Goal: Information Seeking & Learning: Learn about a topic

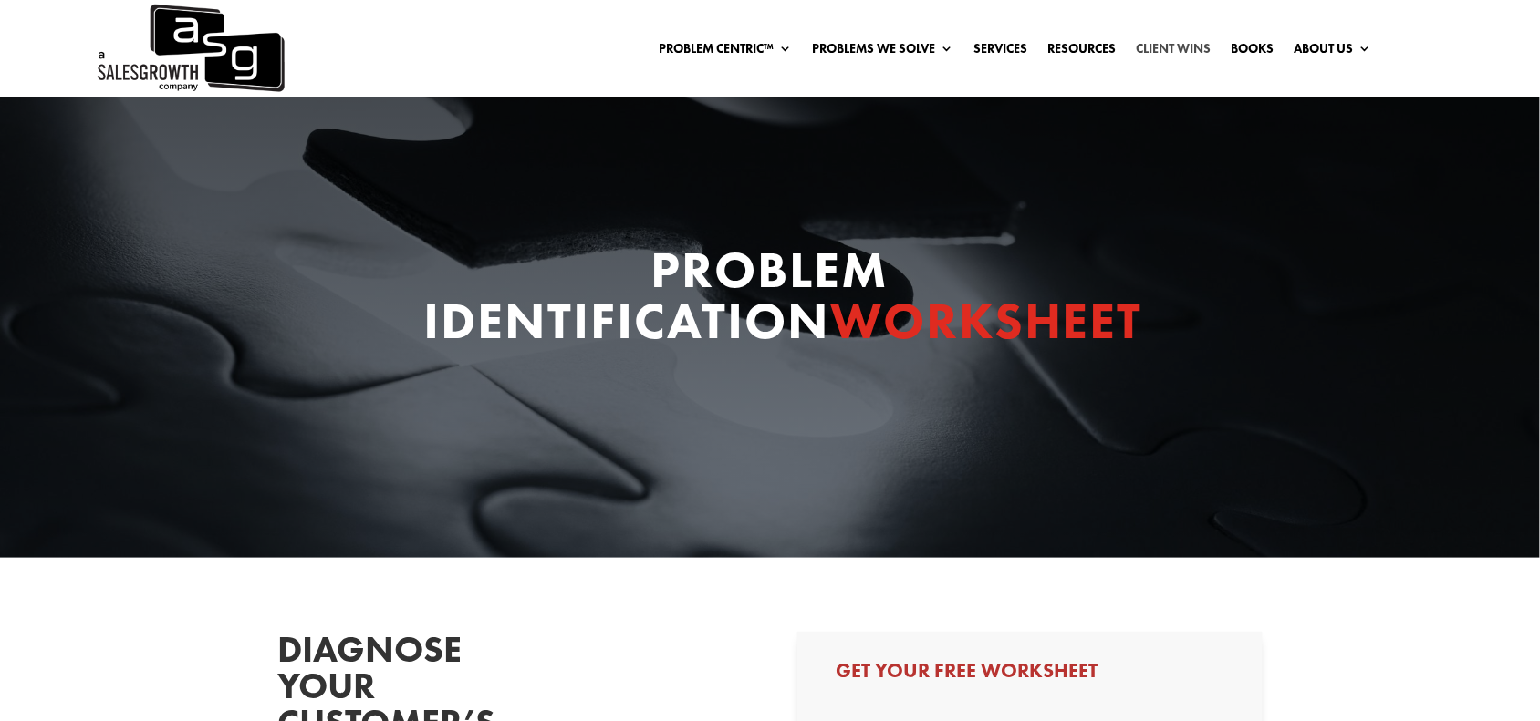
select select "Other"
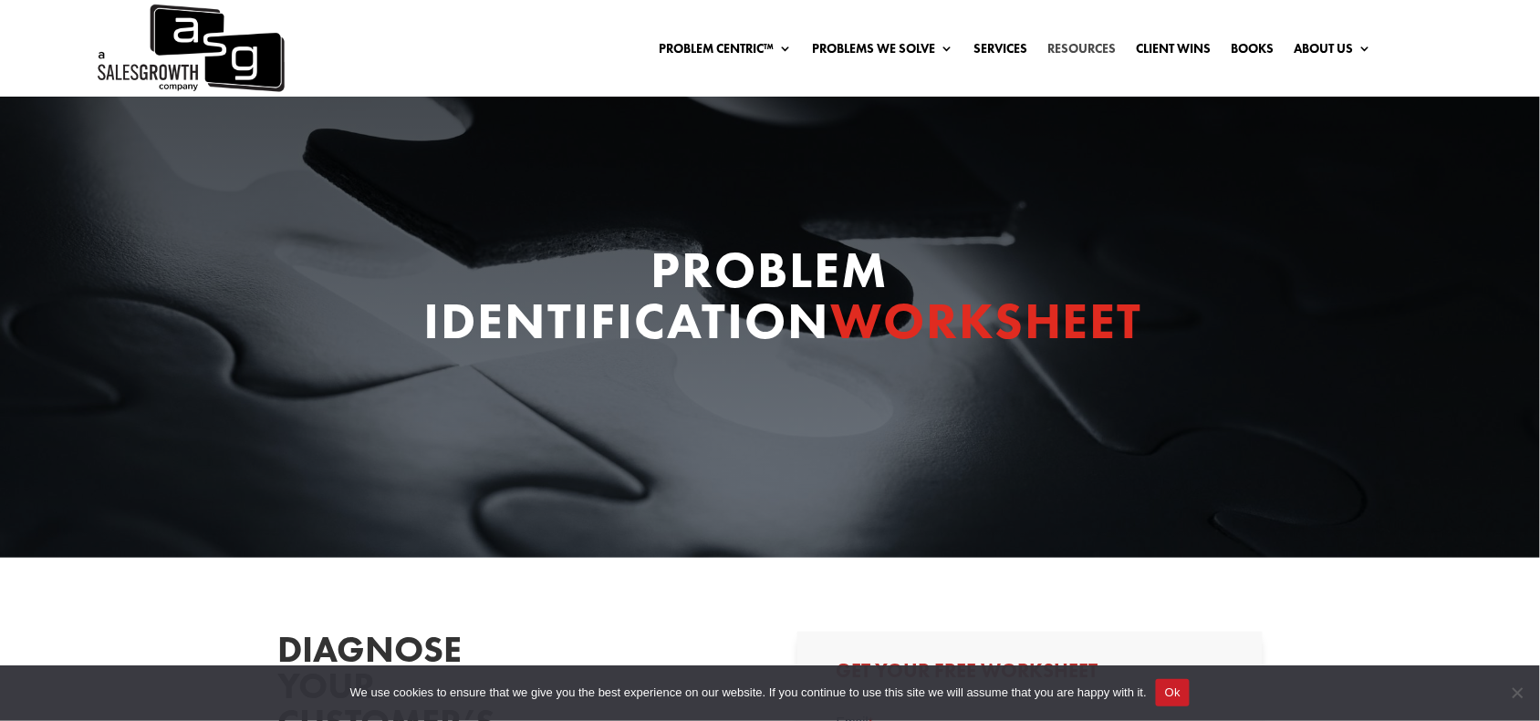
click at [1067, 42] on link "Resources" at bounding box center [1082, 52] width 68 height 20
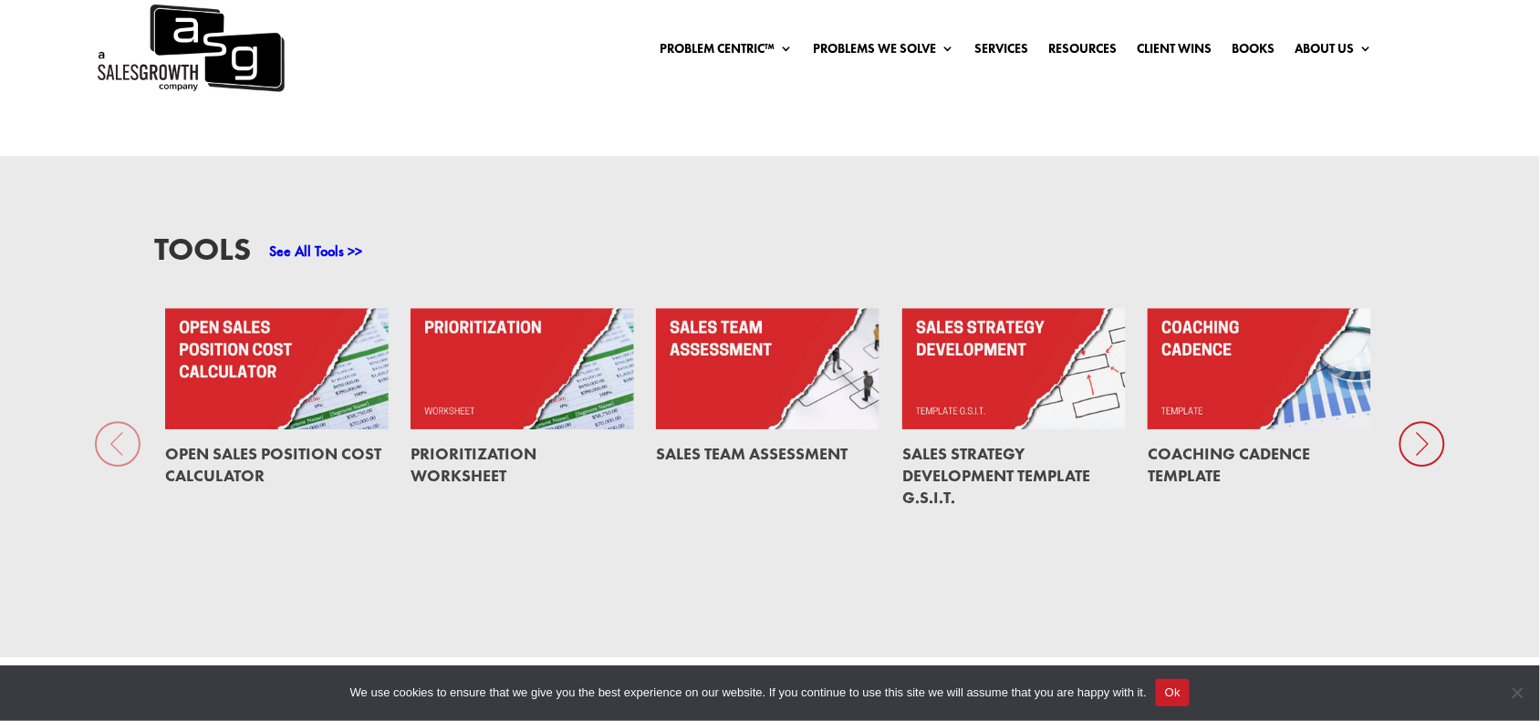
scroll to position [1255, 0]
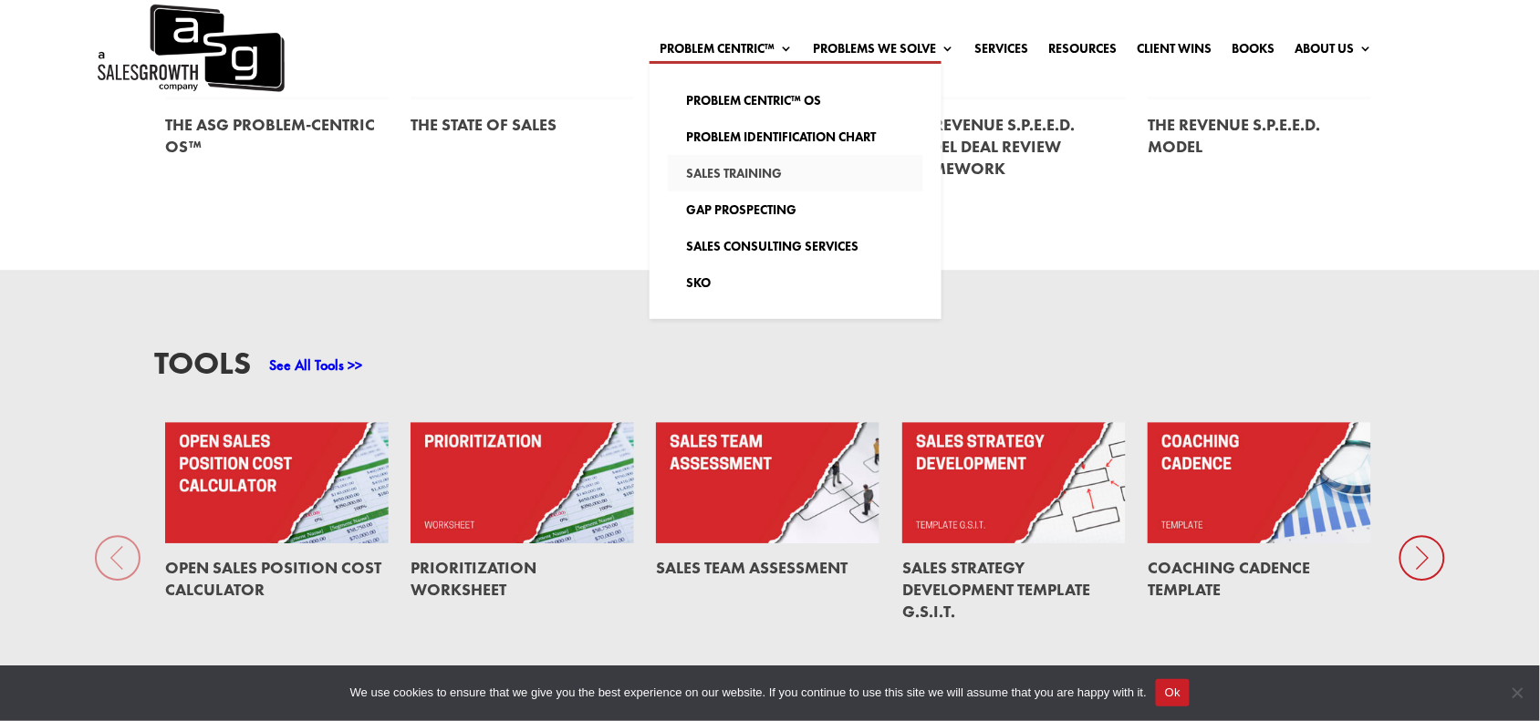
click at [732, 165] on link "Sales Training" at bounding box center [795, 173] width 255 height 36
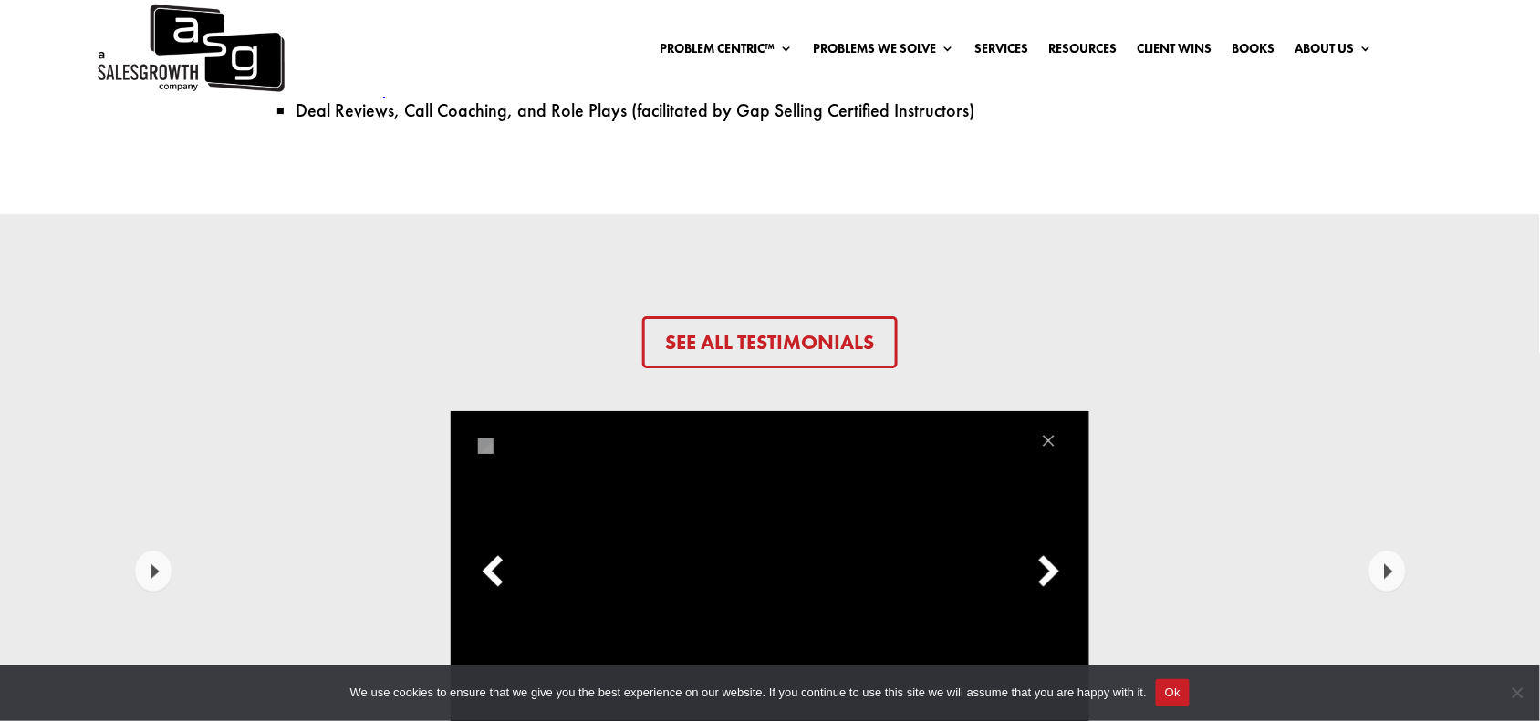
scroll to position [4105, 0]
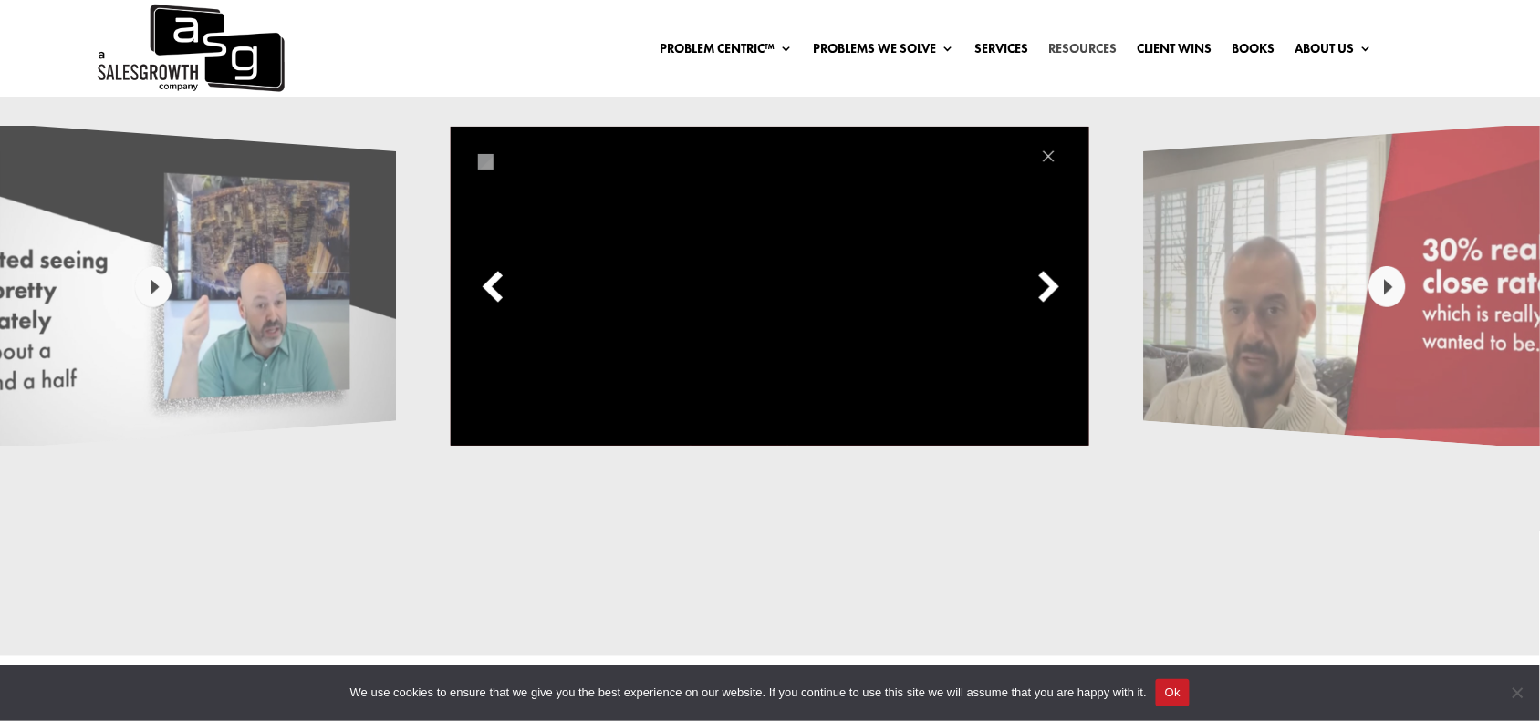
click at [1070, 47] on link "Resources" at bounding box center [1082, 52] width 68 height 20
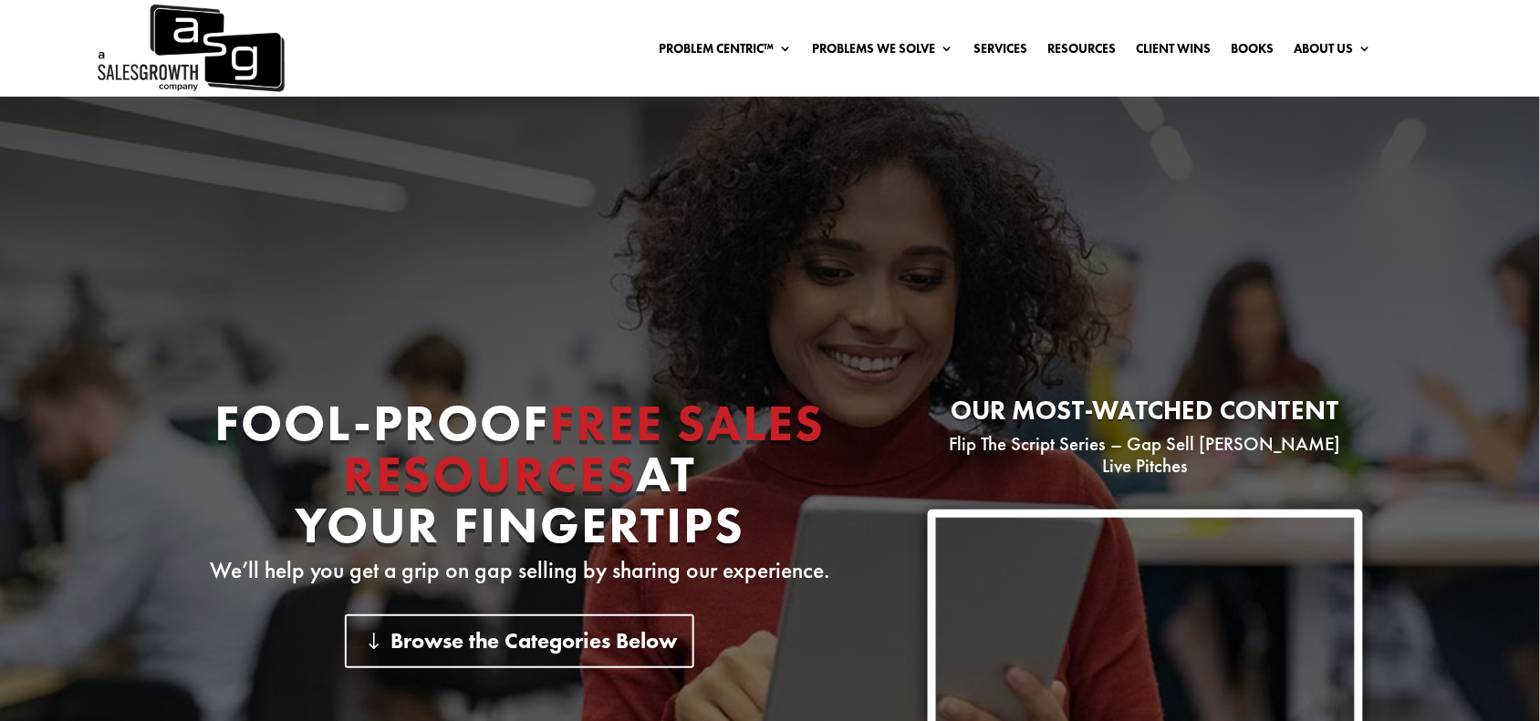
click at [1003, 46] on link "Services" at bounding box center [1001, 52] width 54 height 20
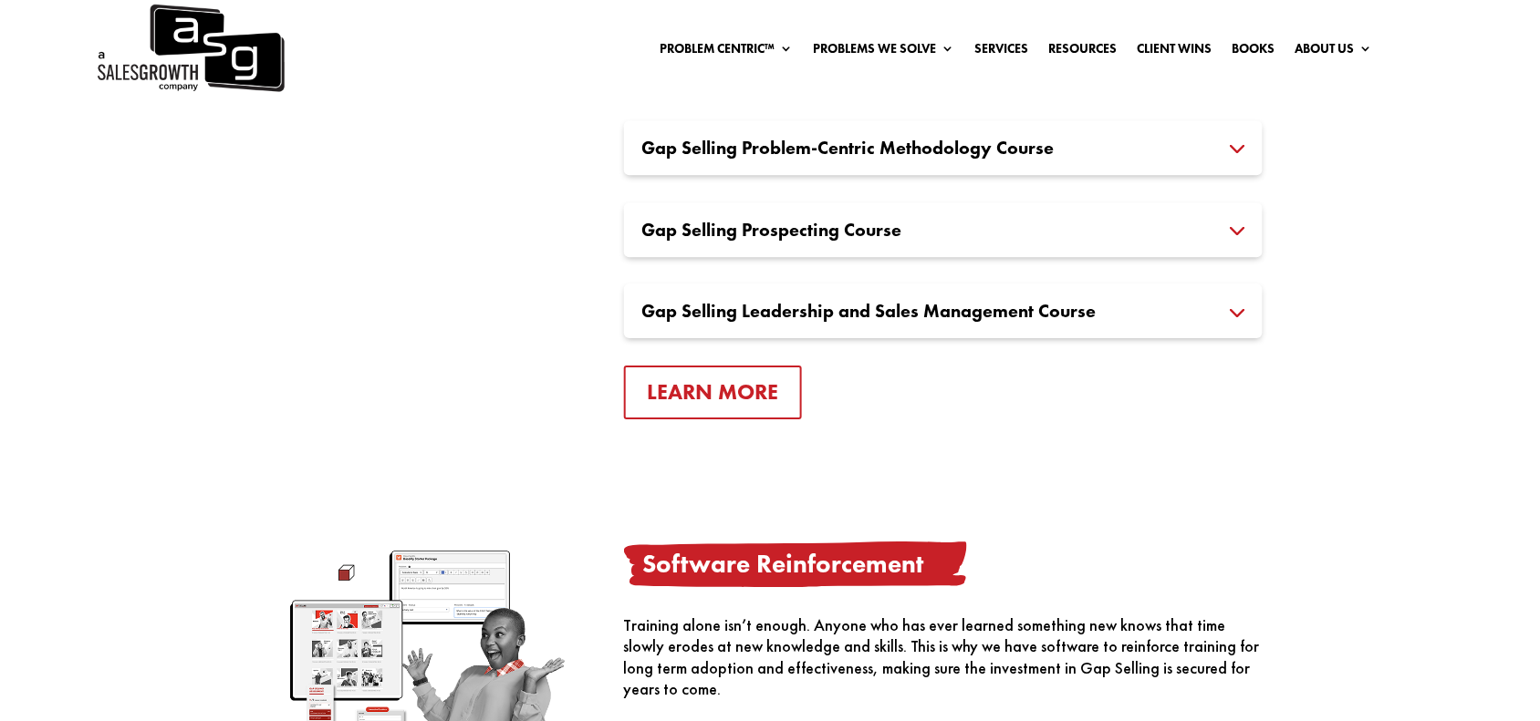
scroll to position [1596, 0]
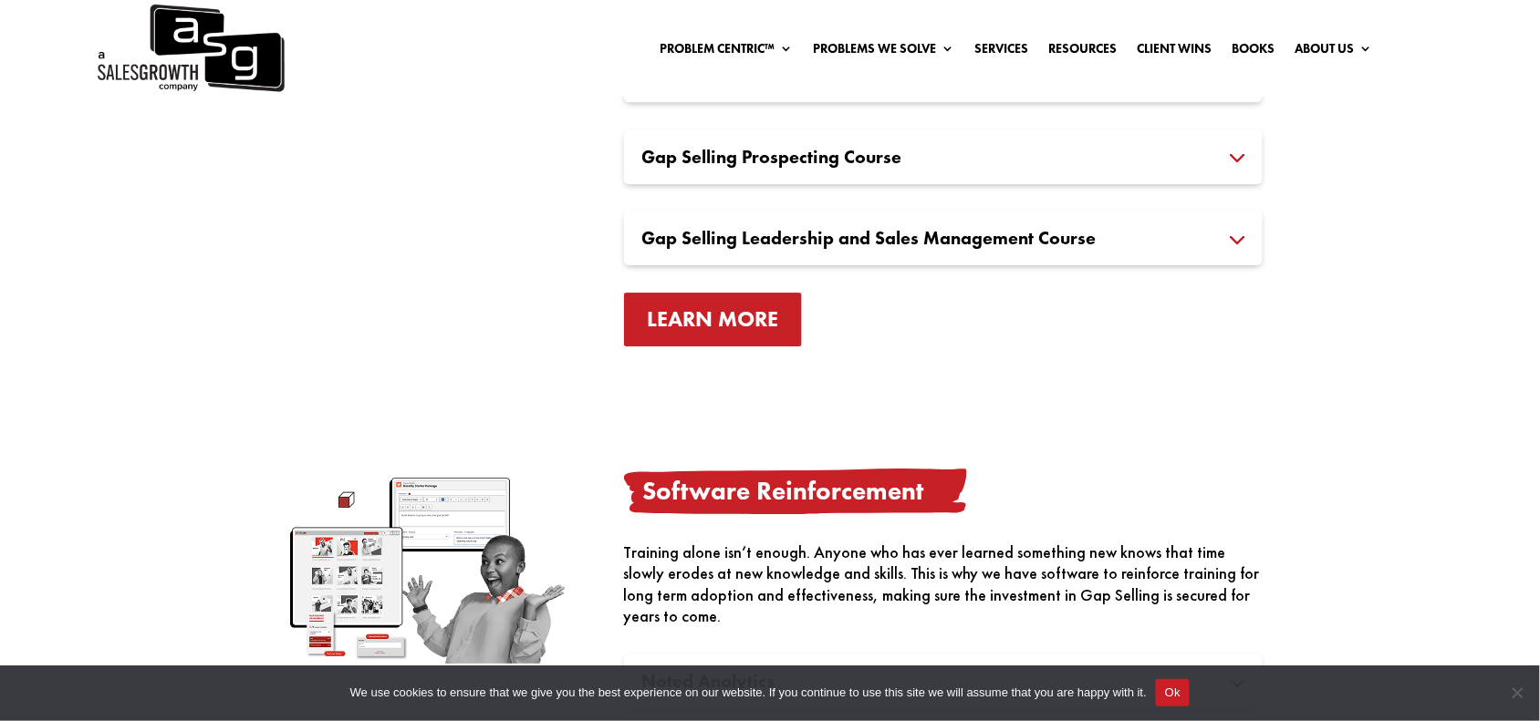
click at [700, 320] on link "Learn More" at bounding box center [713, 320] width 179 height 54
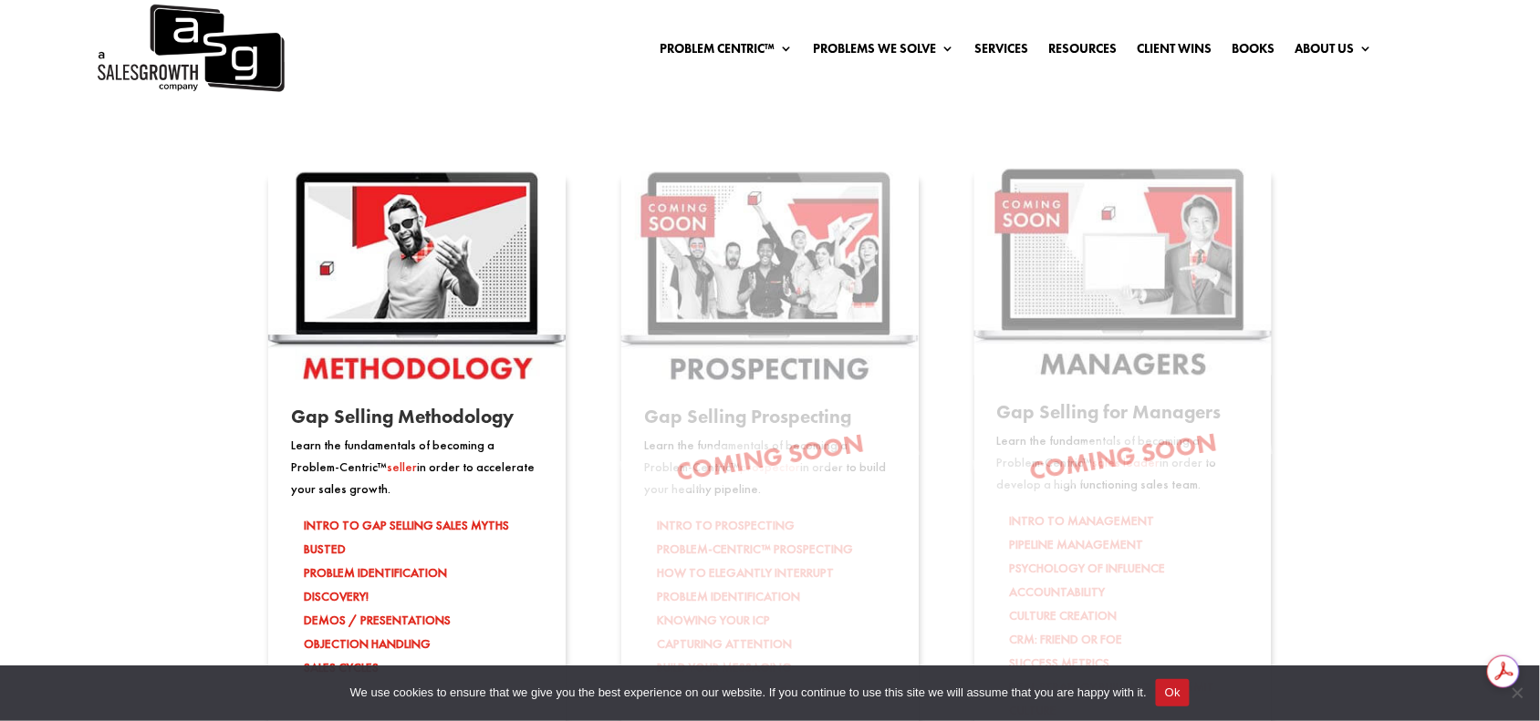
scroll to position [3078, 0]
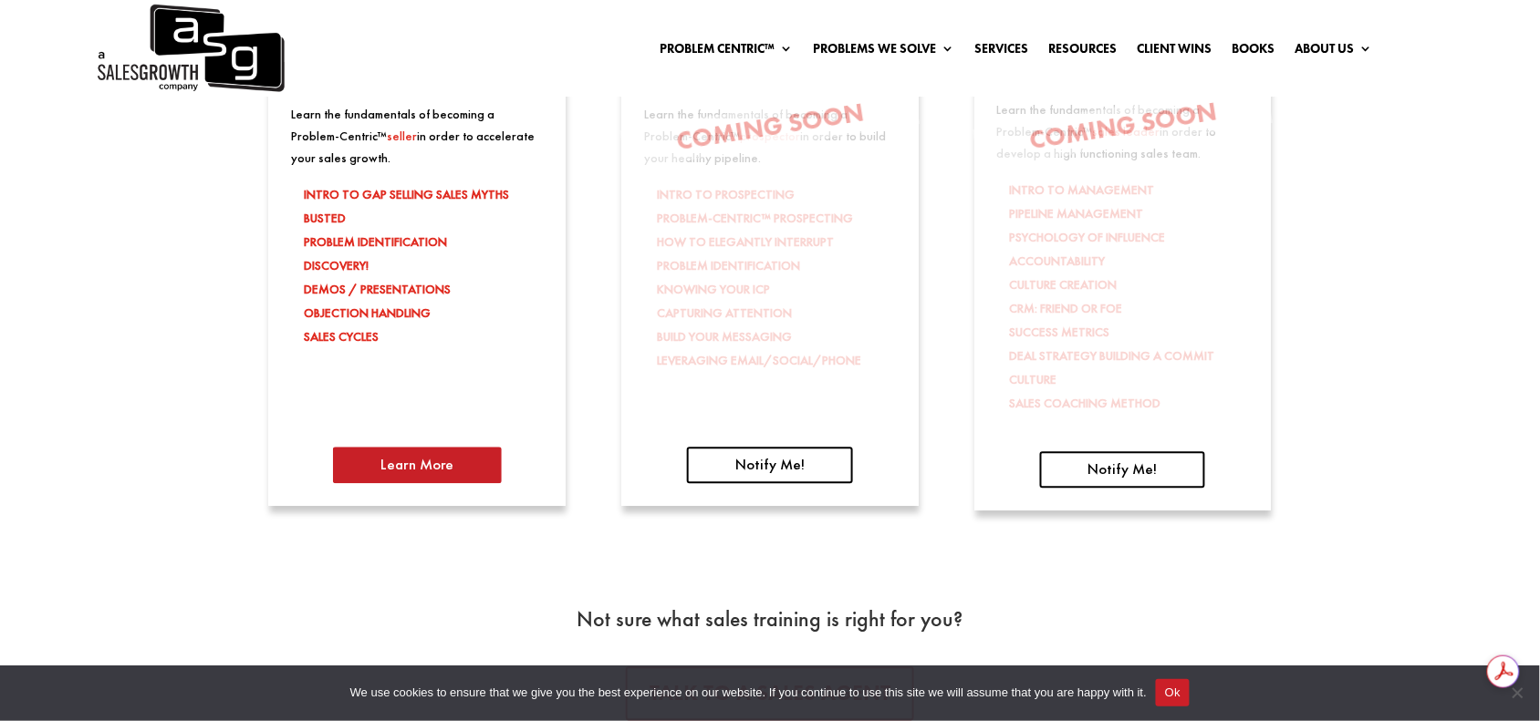
click at [408, 462] on link "Learn More" at bounding box center [417, 466] width 169 height 36
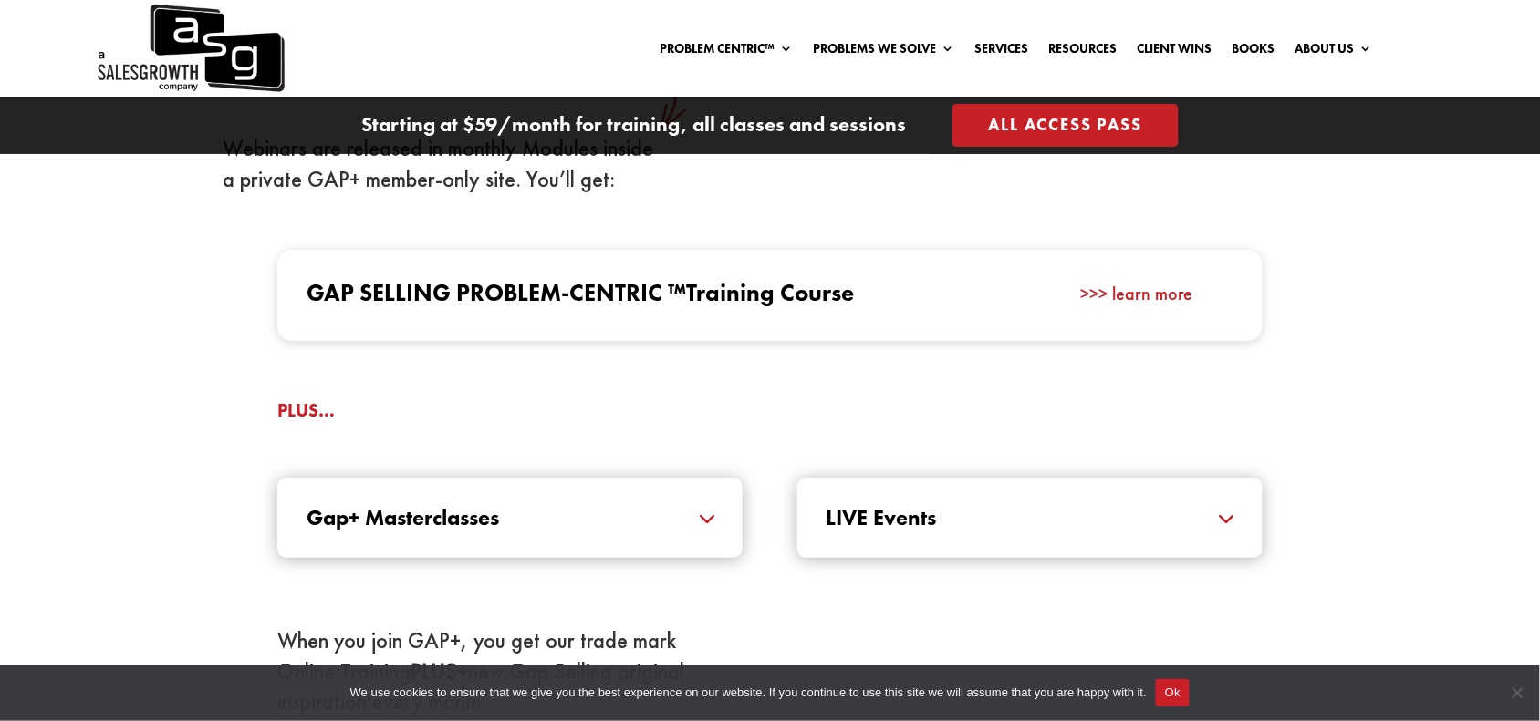
scroll to position [1824, 0]
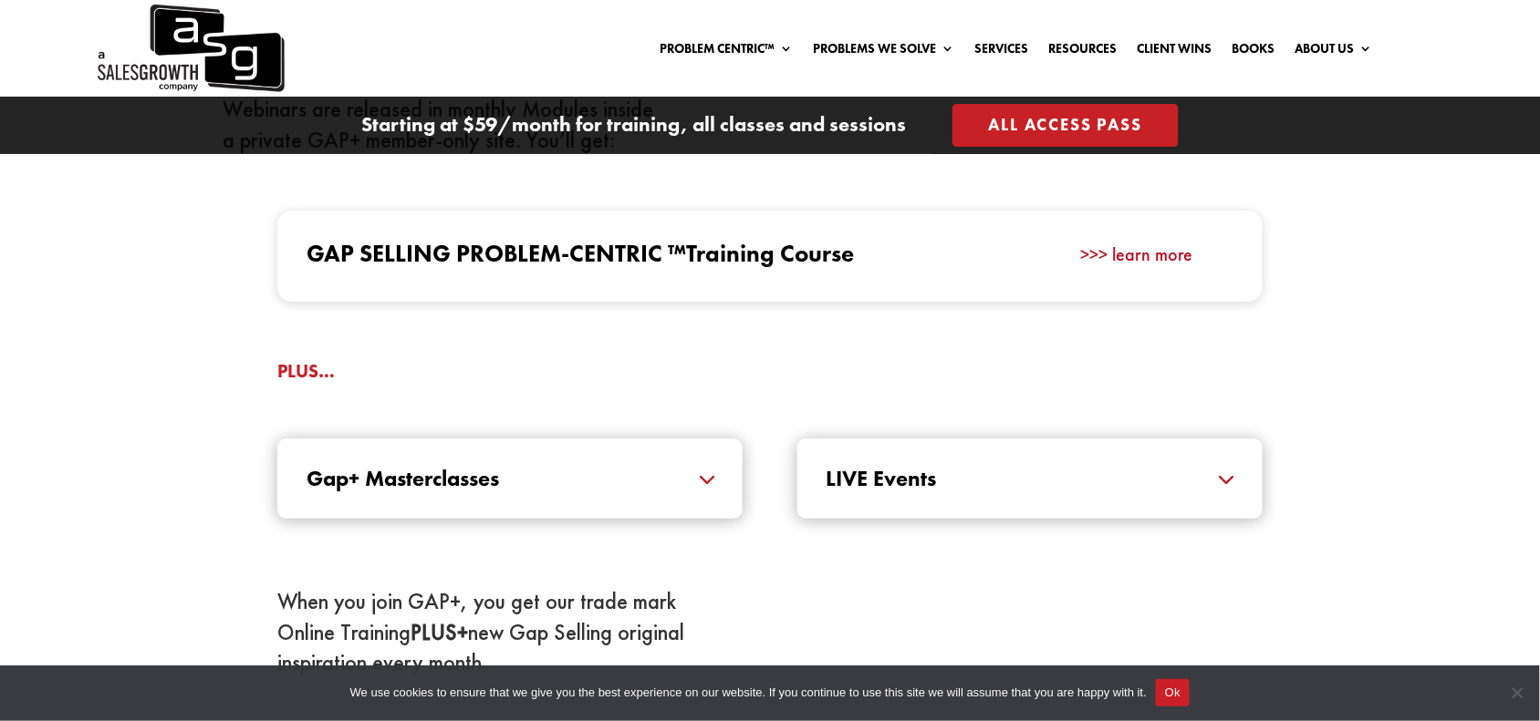
click at [1151, 246] on link ">>> learn more" at bounding box center [1136, 255] width 112 height 24
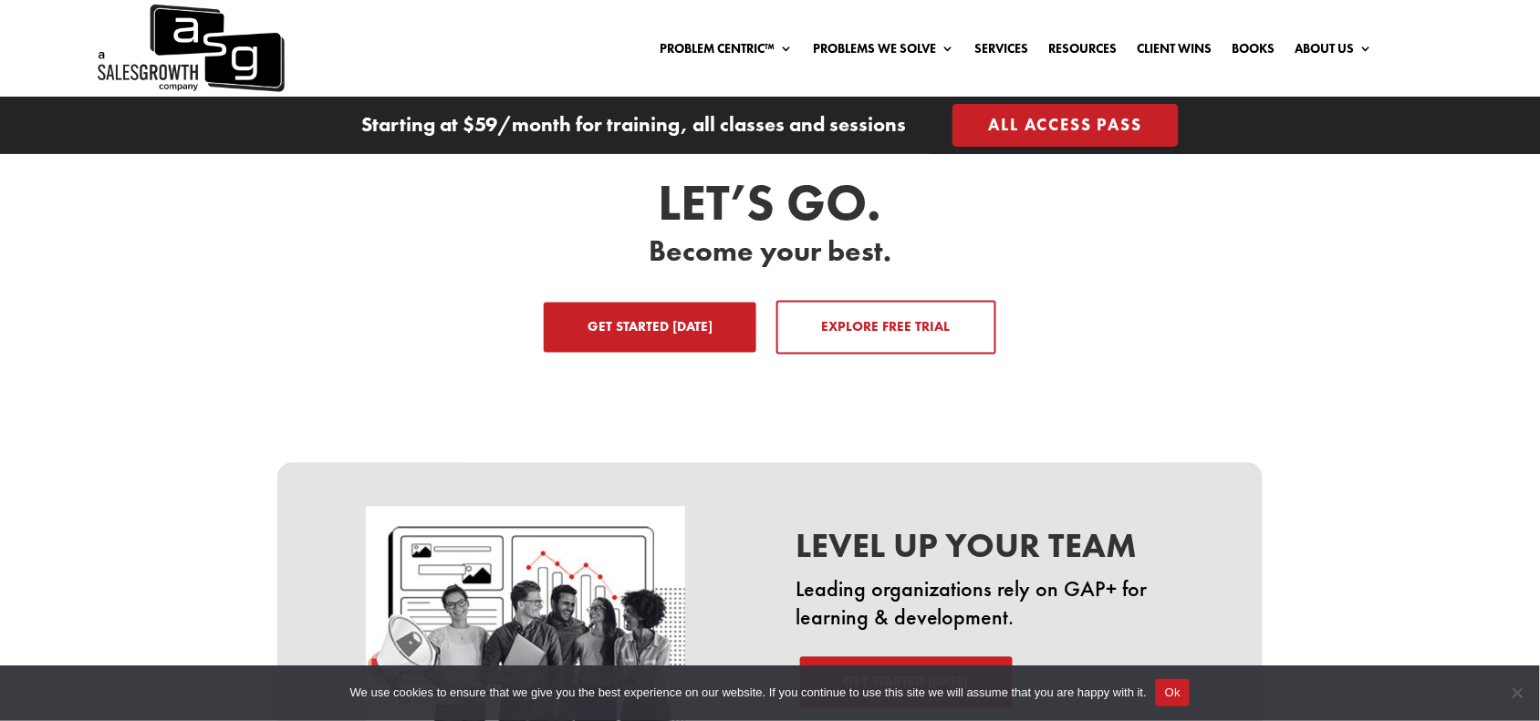
scroll to position [2893, 0]
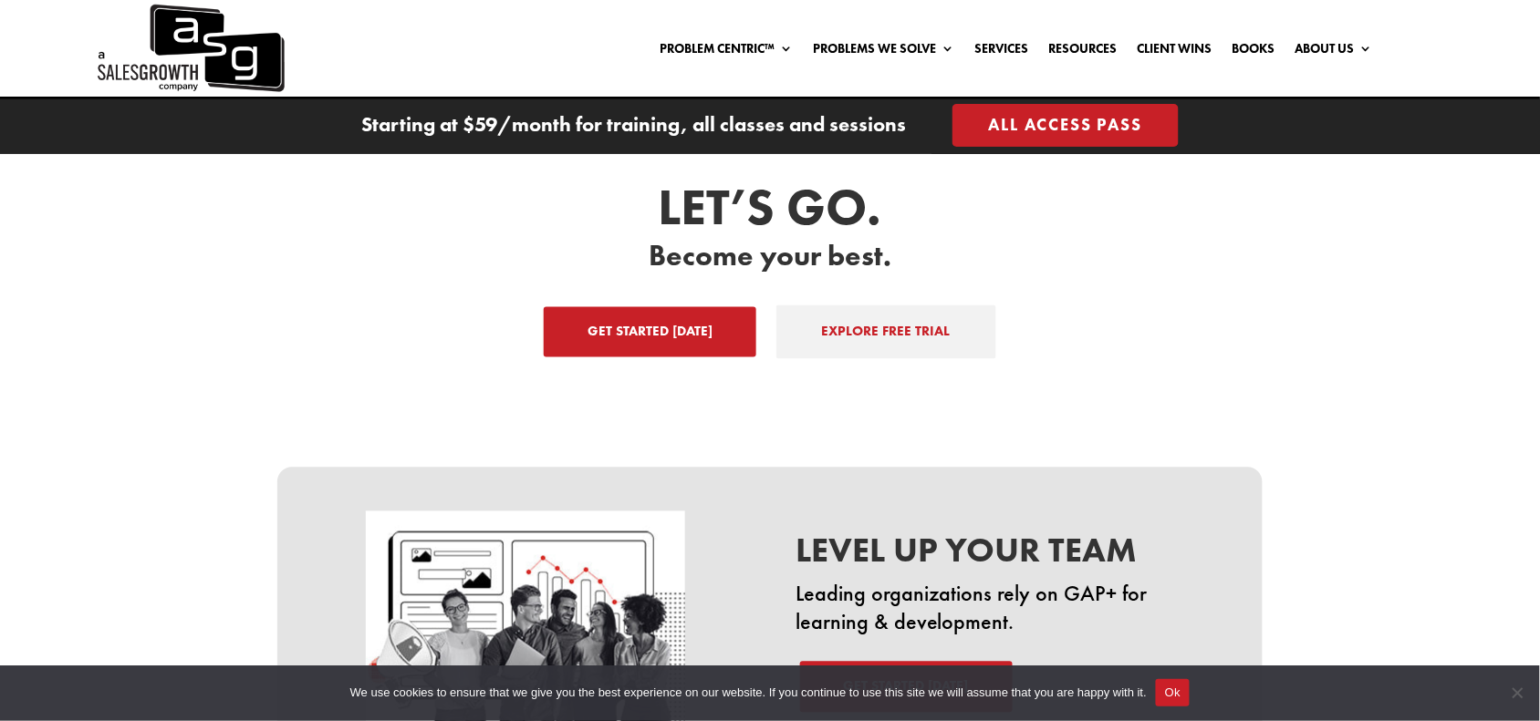
click at [908, 306] on link "EXPLORE FREE TRIAL" at bounding box center [886, 333] width 220 height 55
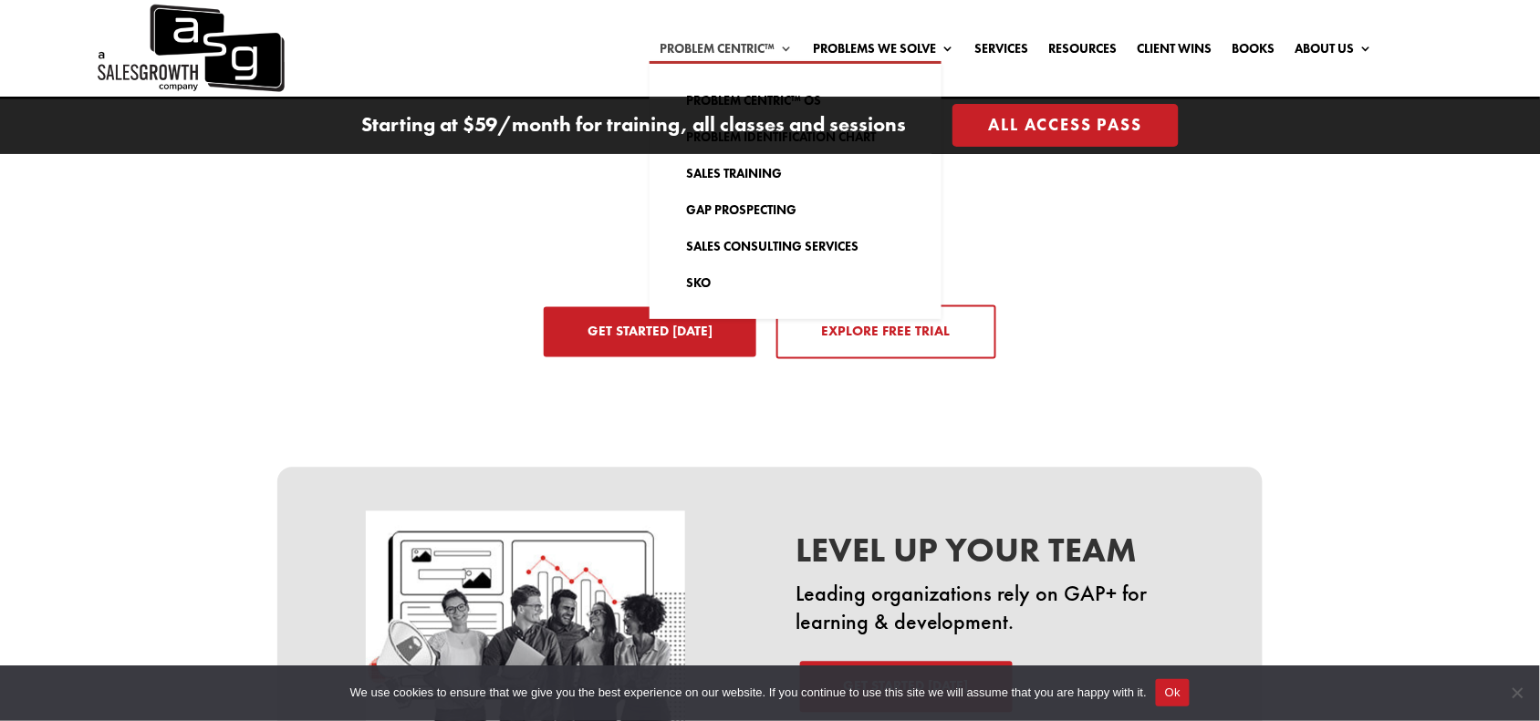
click at [759, 53] on link "Problem Centric™" at bounding box center [725, 52] width 133 height 20
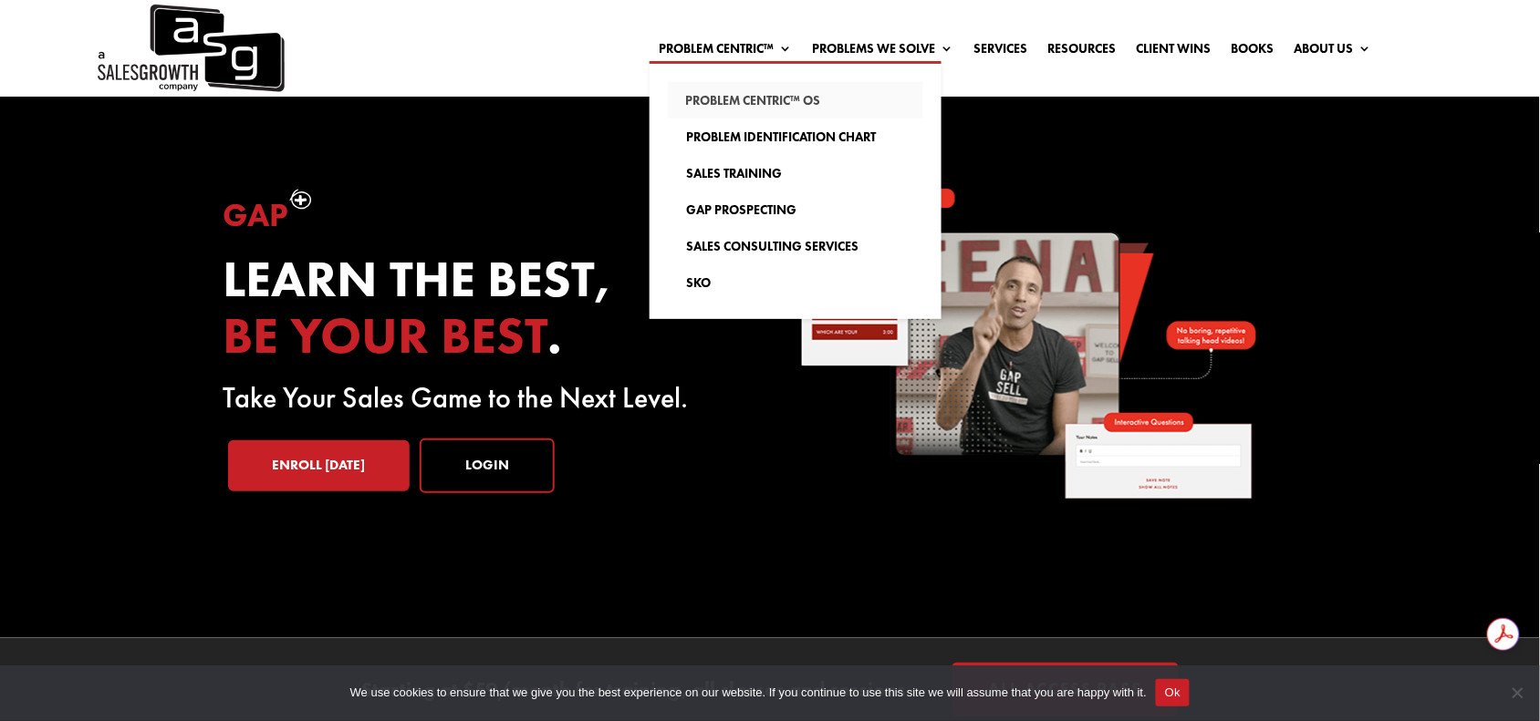
click at [754, 94] on link "Problem Centric™ OS" at bounding box center [795, 100] width 255 height 36
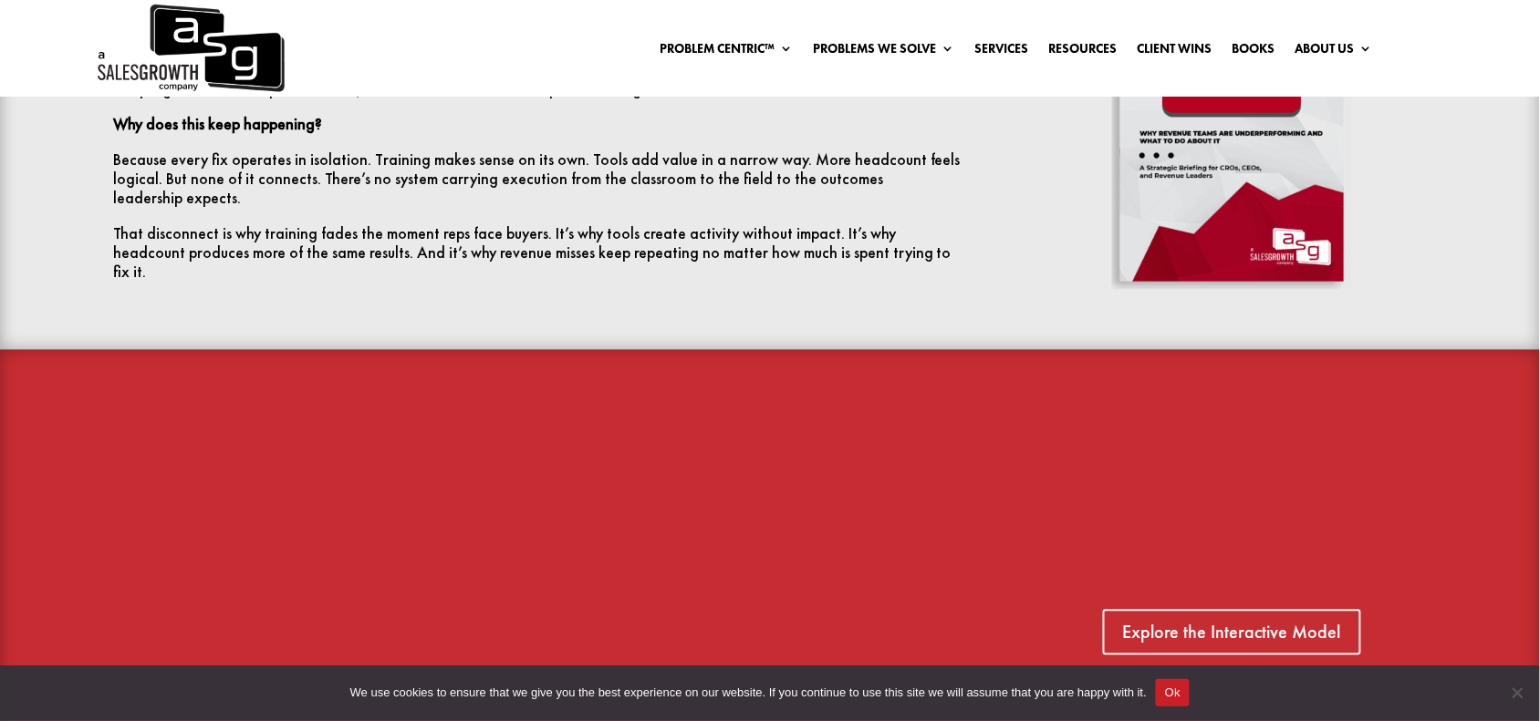
scroll to position [1368, 0]
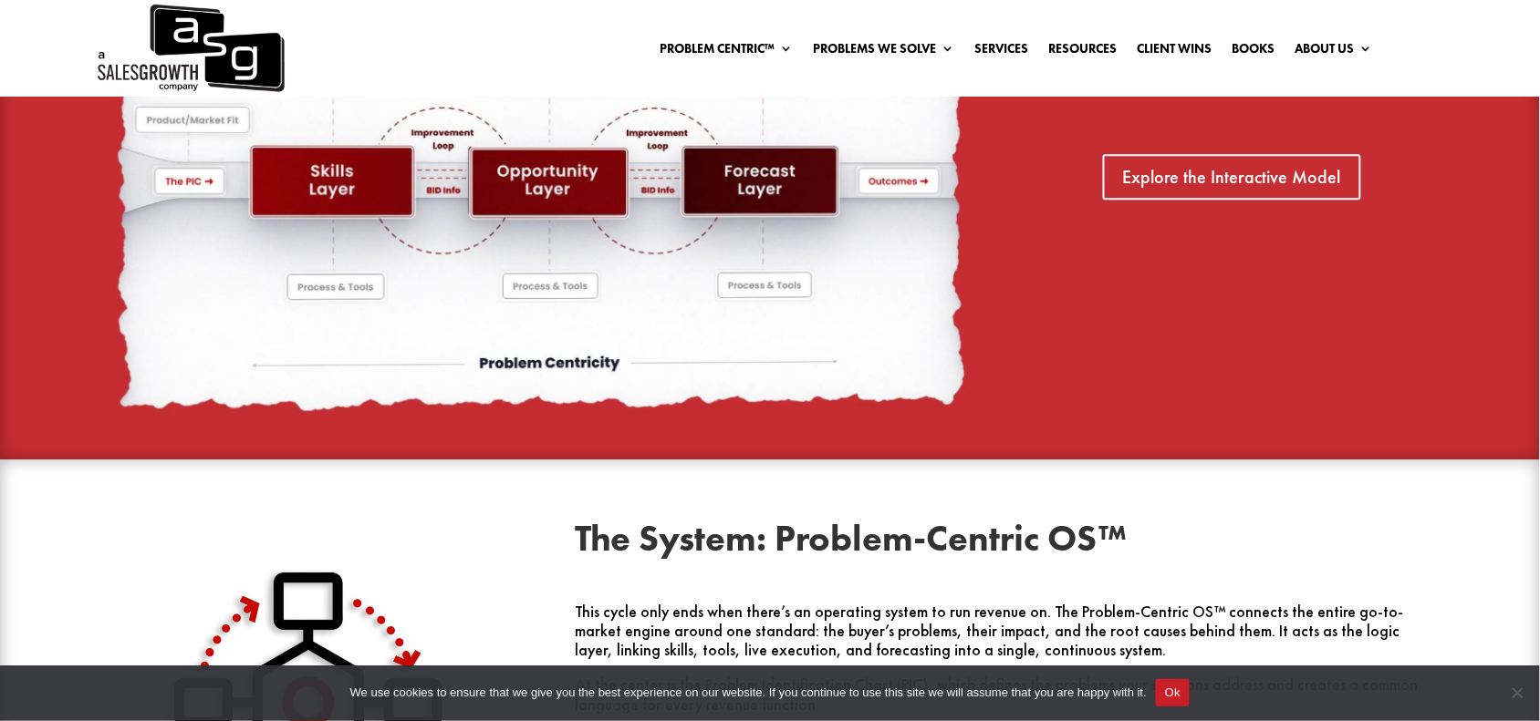
click at [630, 263] on img at bounding box center [539, 177] width 852 height 479
click at [1233, 170] on link "Explore the Interactive Model" at bounding box center [1231, 177] width 271 height 46
